Goal: Communication & Community: Ask a question

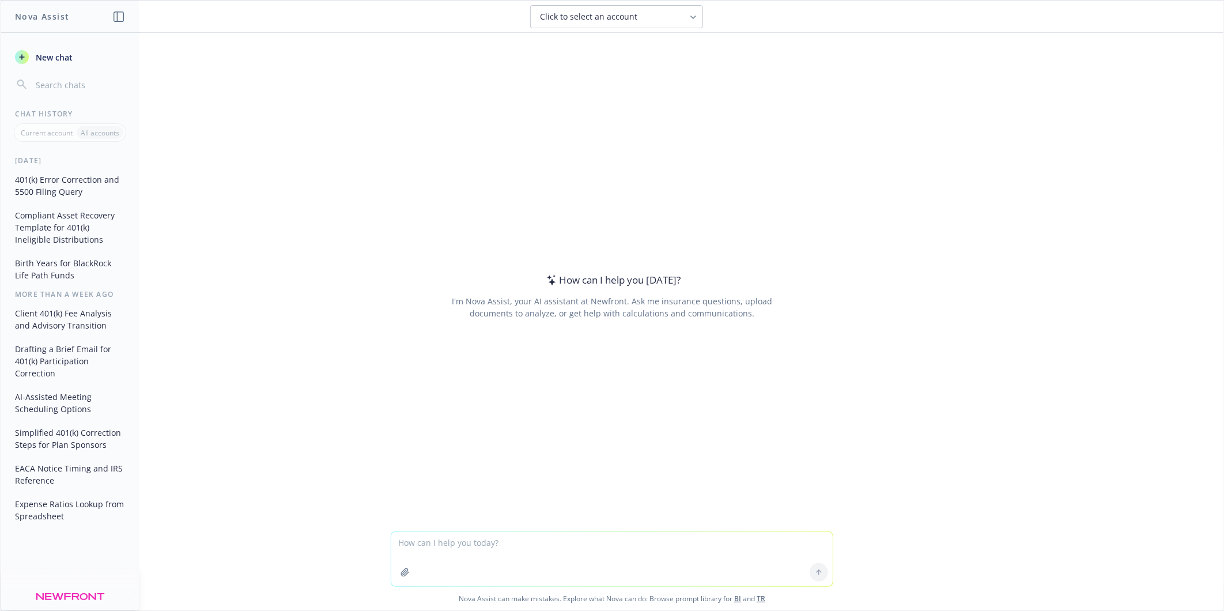
click at [421, 540] on textarea at bounding box center [612, 559] width 442 height 54
type textarea "if you file a 401k 5500 late under the DFVC, is there still a $25/day late fee?"
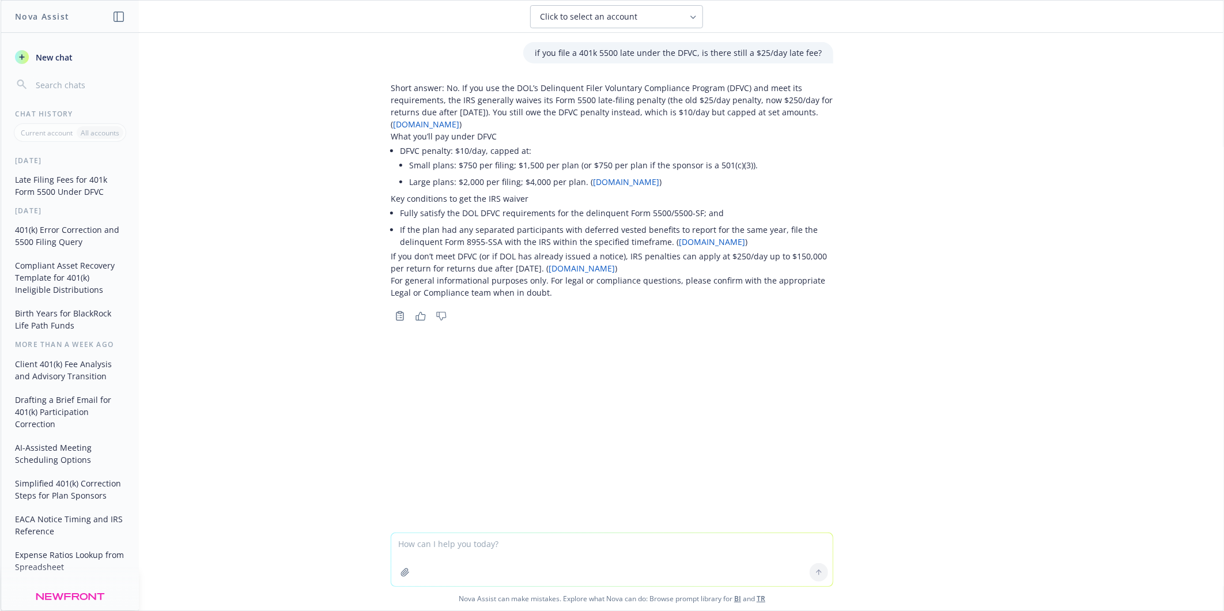
click at [504, 550] on textarea at bounding box center [612, 559] width 442 height 53
type textarea "s"
paste textarea "[URL][DOMAIN_NAME]"
type textarea "summarize this article for me [URL][DOMAIN_NAME]"
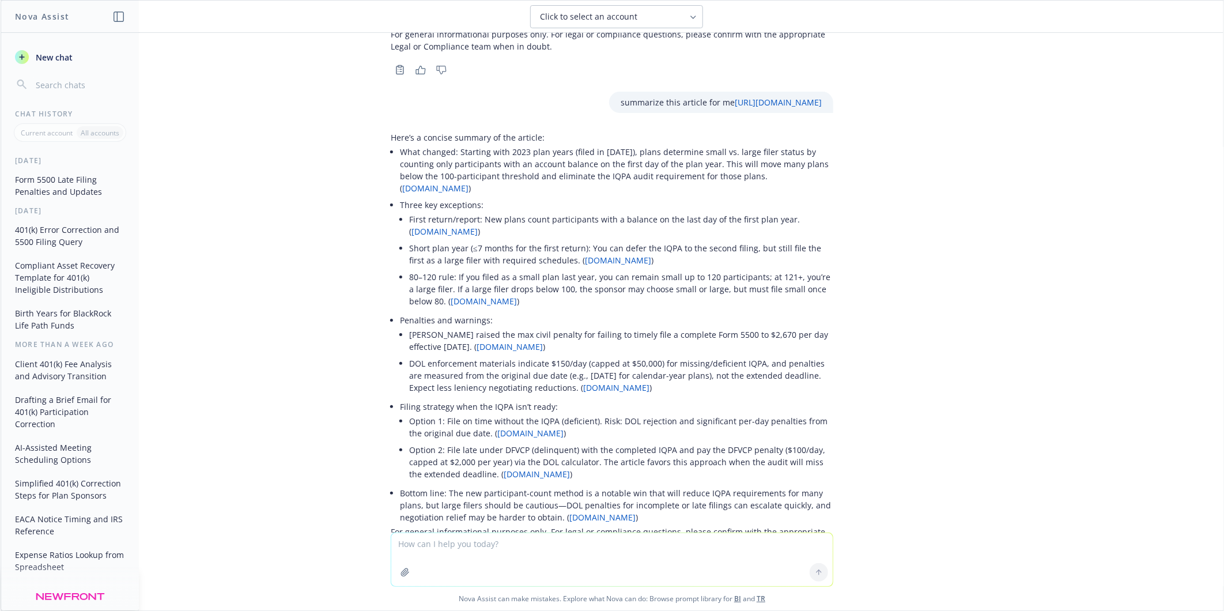
scroll to position [316, 0]
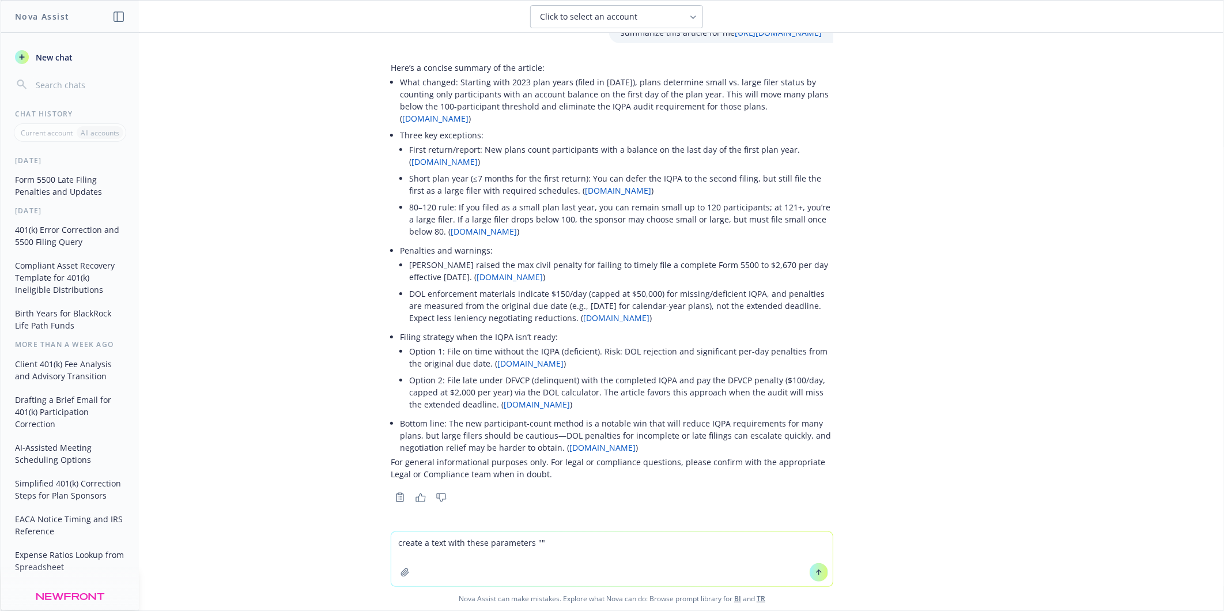
paste textarea "we're going to start soliciting audit proposals so we can review those with her…"
type textarea "create a text with these parameters "we're going to start soliciting audit prop…"
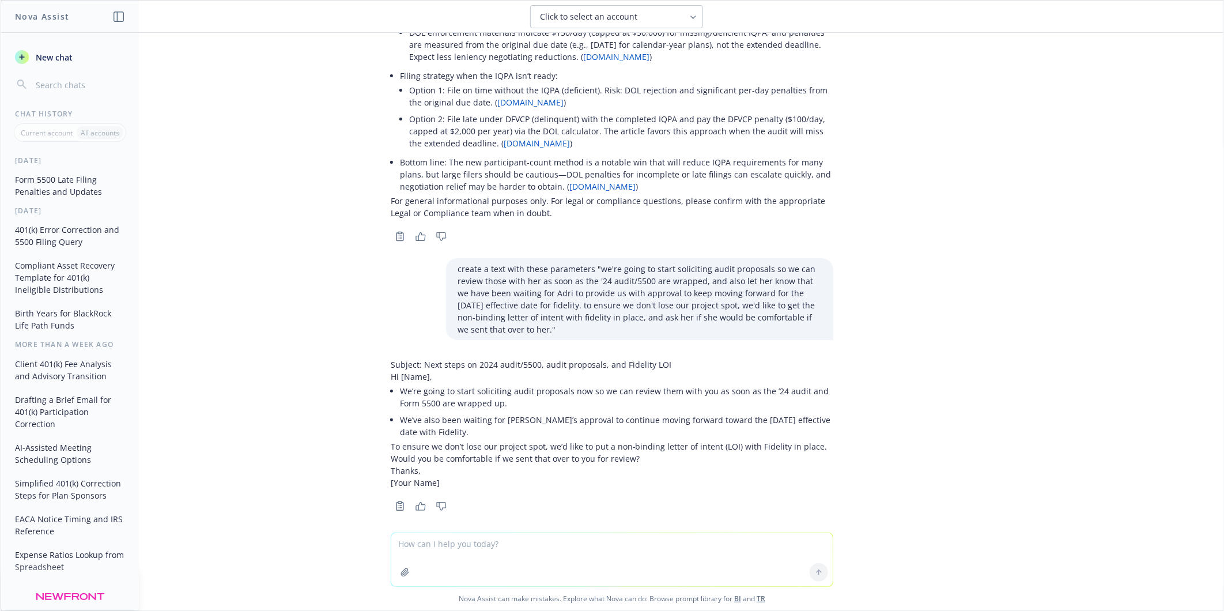
scroll to position [585, 0]
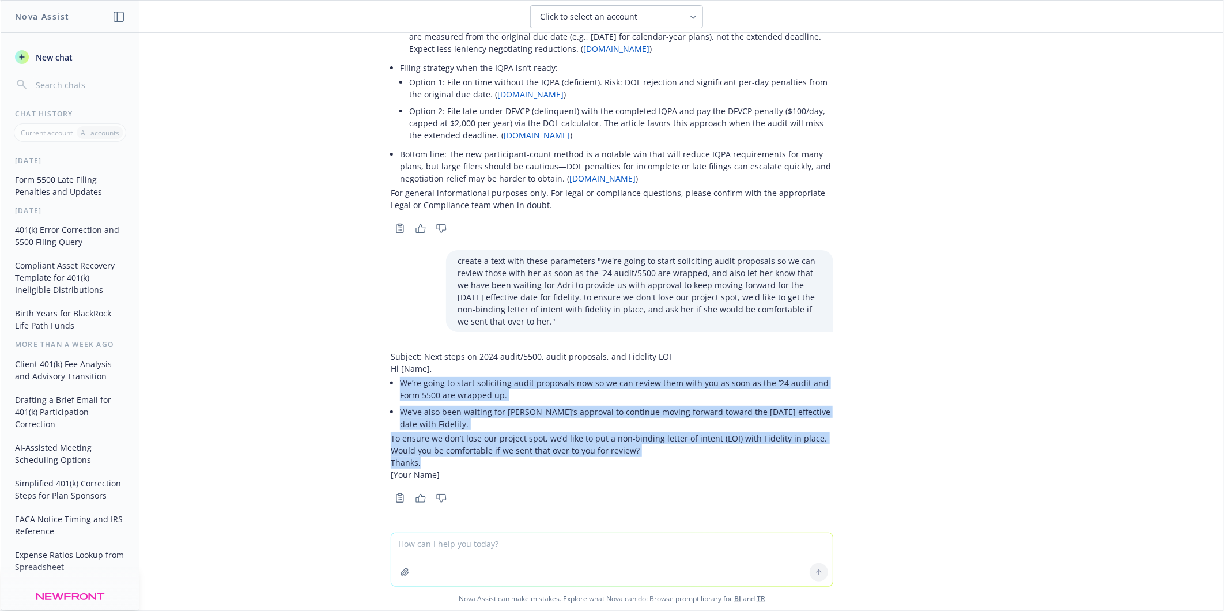
drag, startPoint x: 425, startPoint y: 459, endPoint x: 393, endPoint y: 382, distance: 84.2
click at [393, 382] on div "Subject: Next steps on 2024 audit/5500, audit proposals, and Fidelity LOI Hi [N…" at bounding box center [612, 415] width 443 height 130
copy div "We’re going to start soliciting audit proposals now so we can review them with …"
